Goal: Navigation & Orientation: Find specific page/section

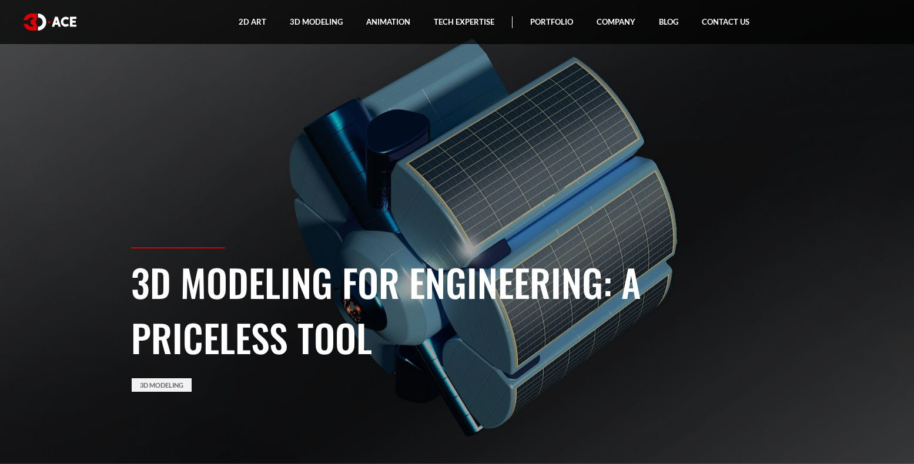
click at [58, 25] on img at bounding box center [50, 22] width 53 height 17
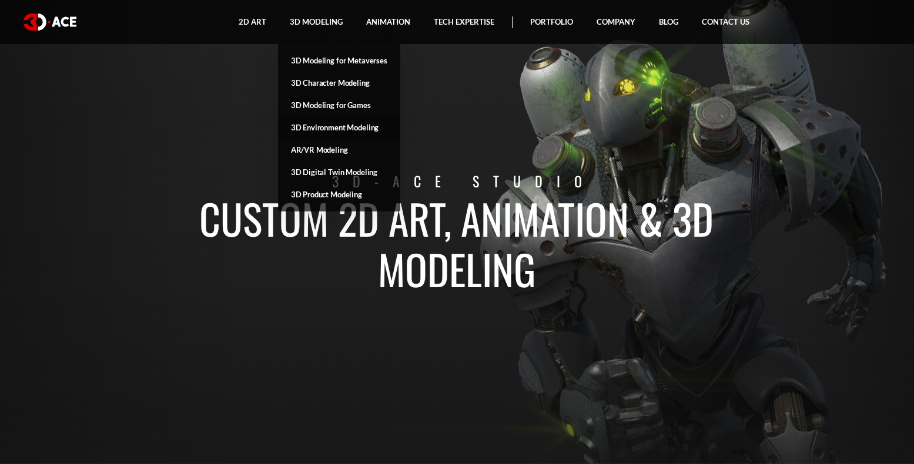
click at [362, 127] on link "3D Environment Modeling" at bounding box center [339, 127] width 122 height 22
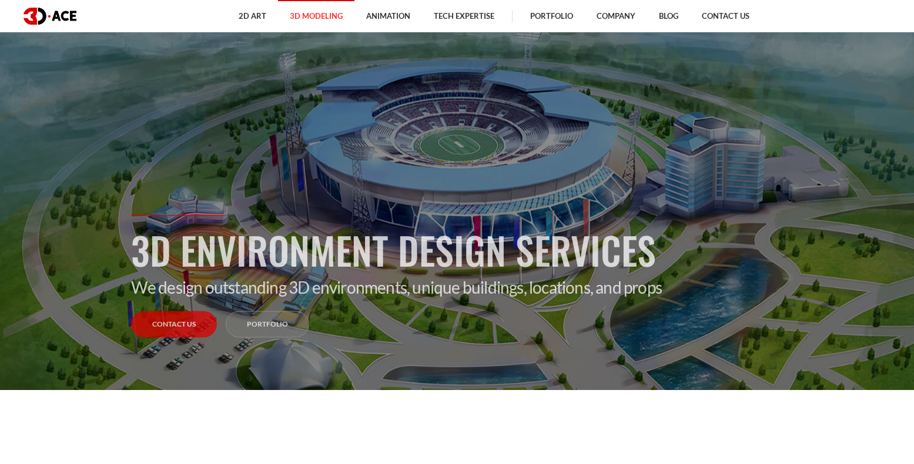
scroll to position [93, 0]
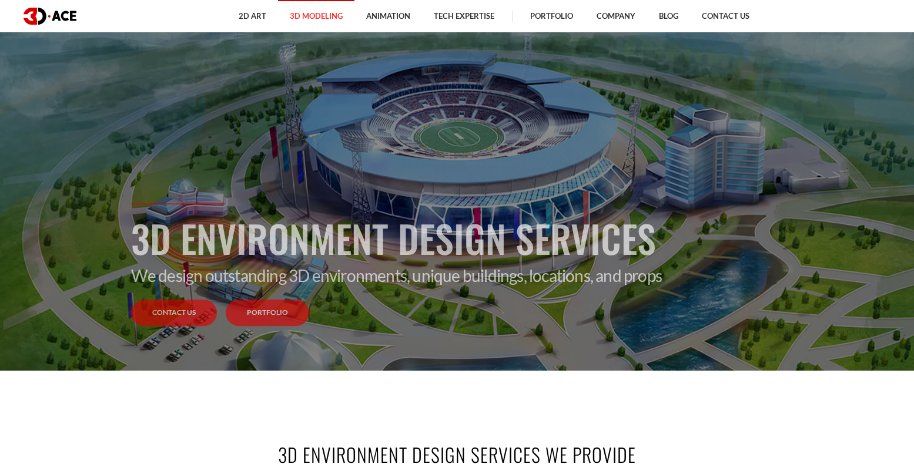
click at [290, 322] on link "Portfolio" at bounding box center [267, 313] width 83 height 26
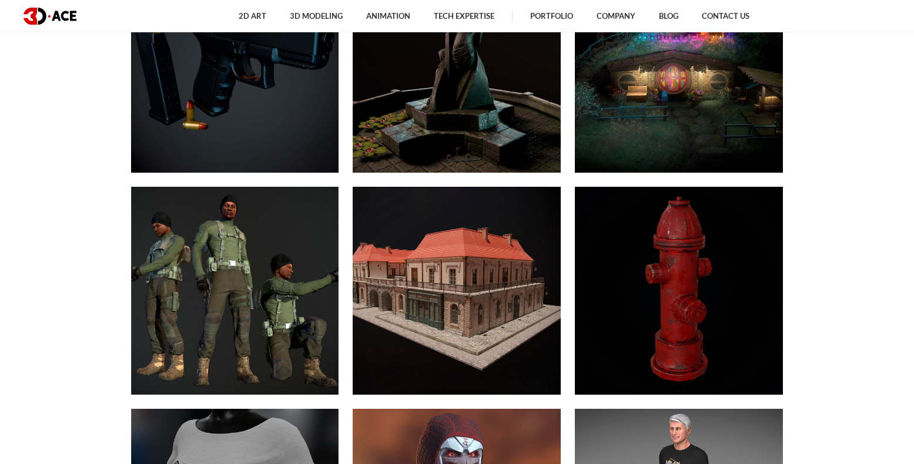
scroll to position [4947, 0]
